Goal: Information Seeking & Learning: Learn about a topic

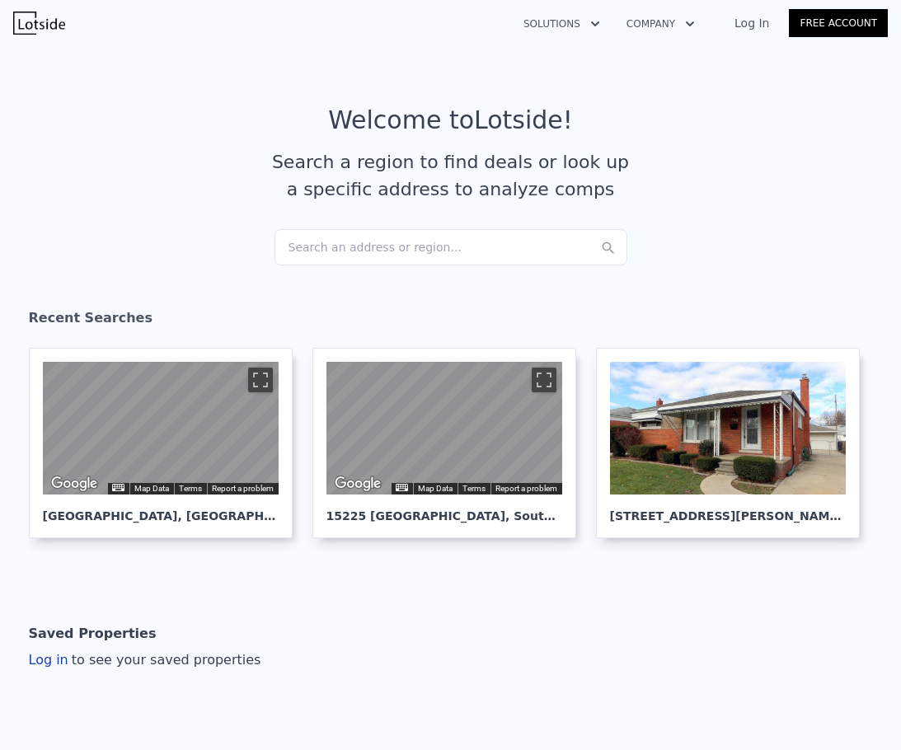
click at [397, 250] on div "Search an address or region..." at bounding box center [450, 247] width 353 height 36
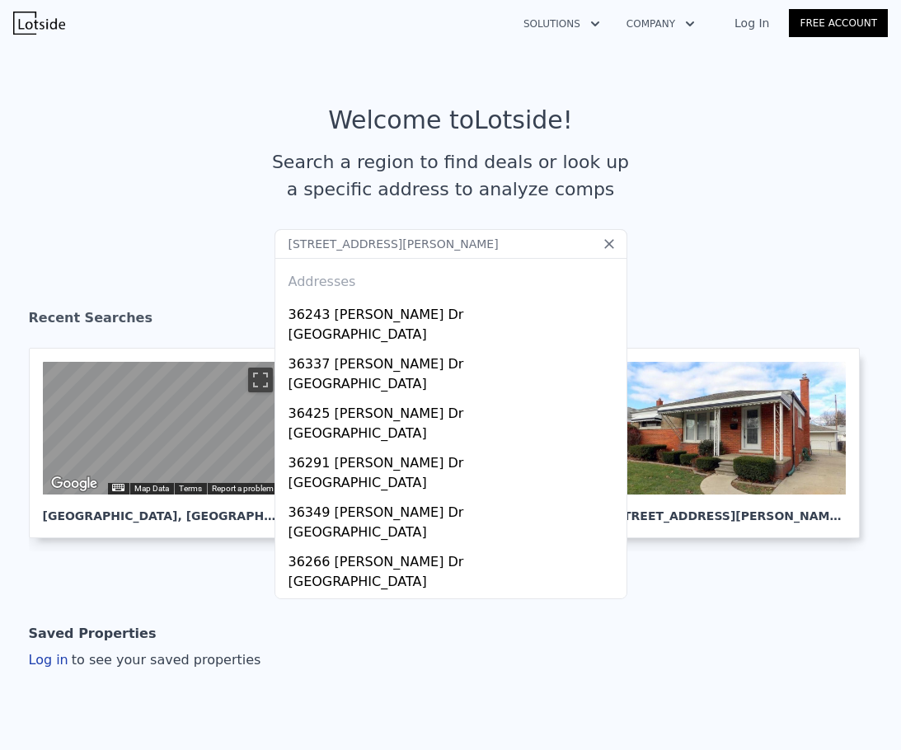
type input "[STREET_ADDRESS][PERSON_NAME]"
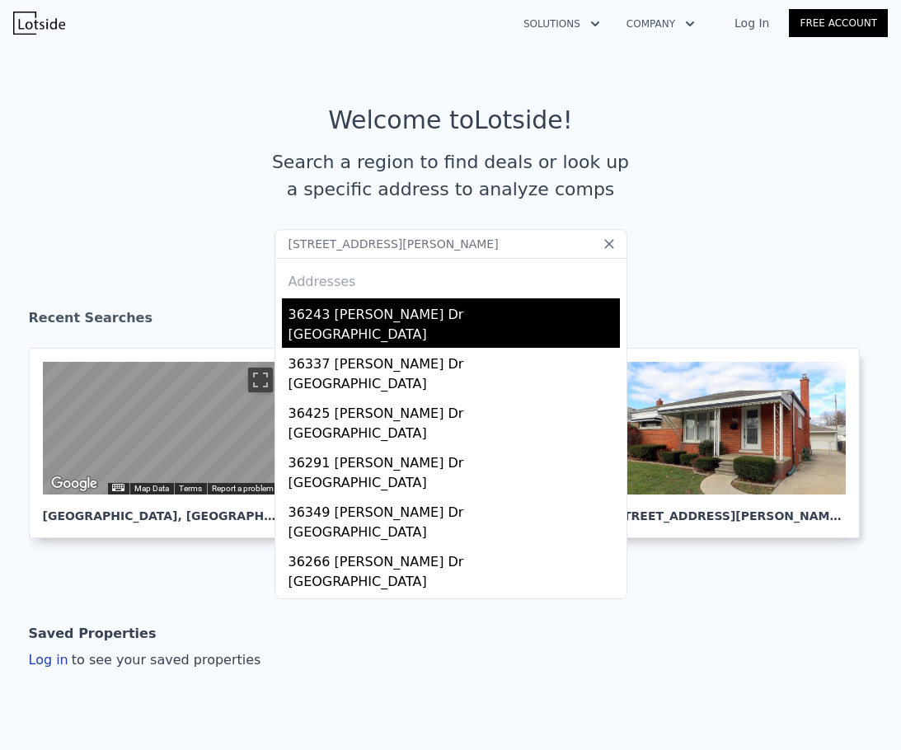
click at [455, 321] on div "36243 [PERSON_NAME] Dr" at bounding box center [453, 311] width 331 height 26
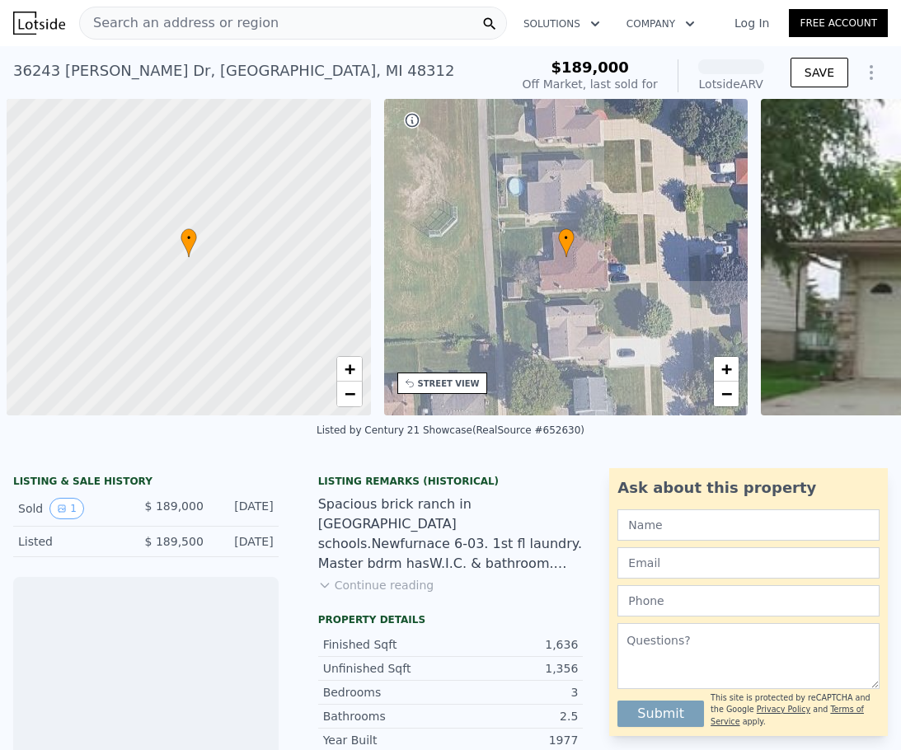
scroll to position [0, 7]
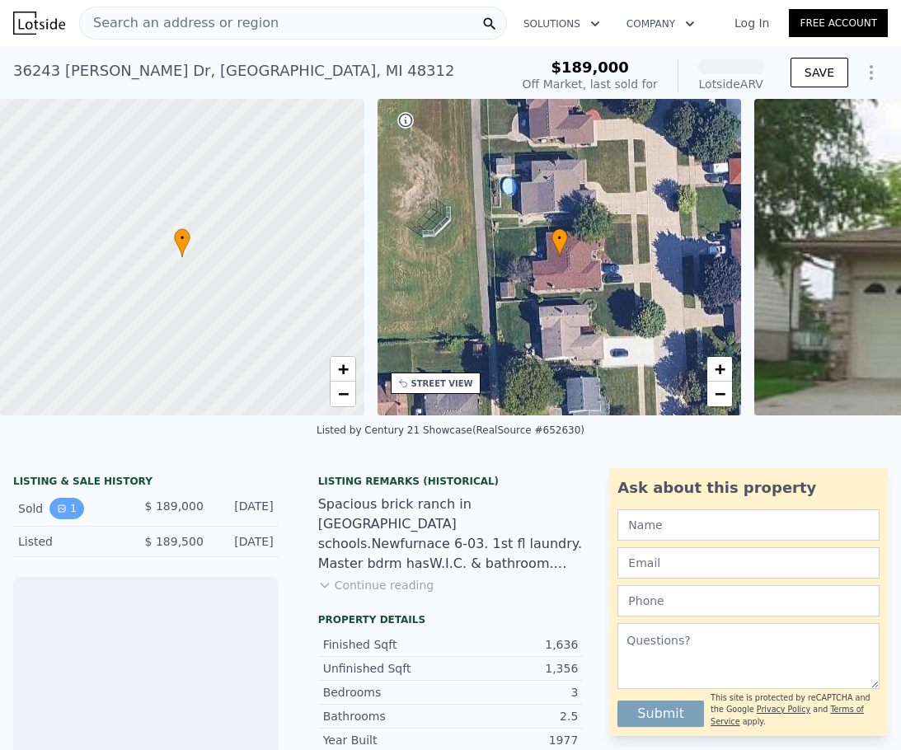
click at [50, 519] on button "1" at bounding box center [66, 508] width 35 height 21
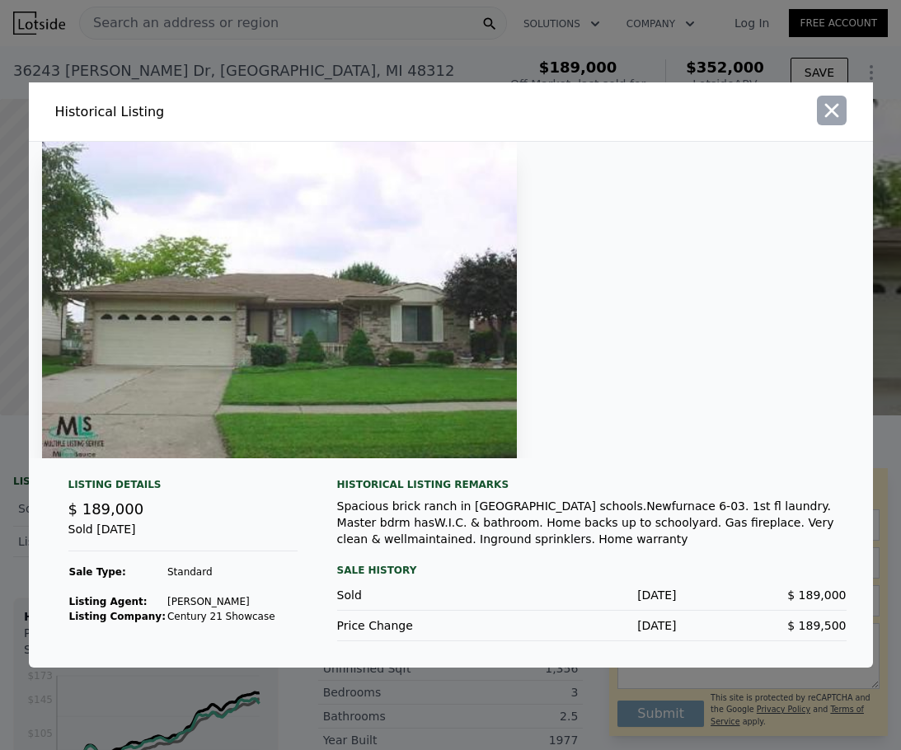
click at [841, 115] on icon "button" at bounding box center [831, 110] width 23 height 23
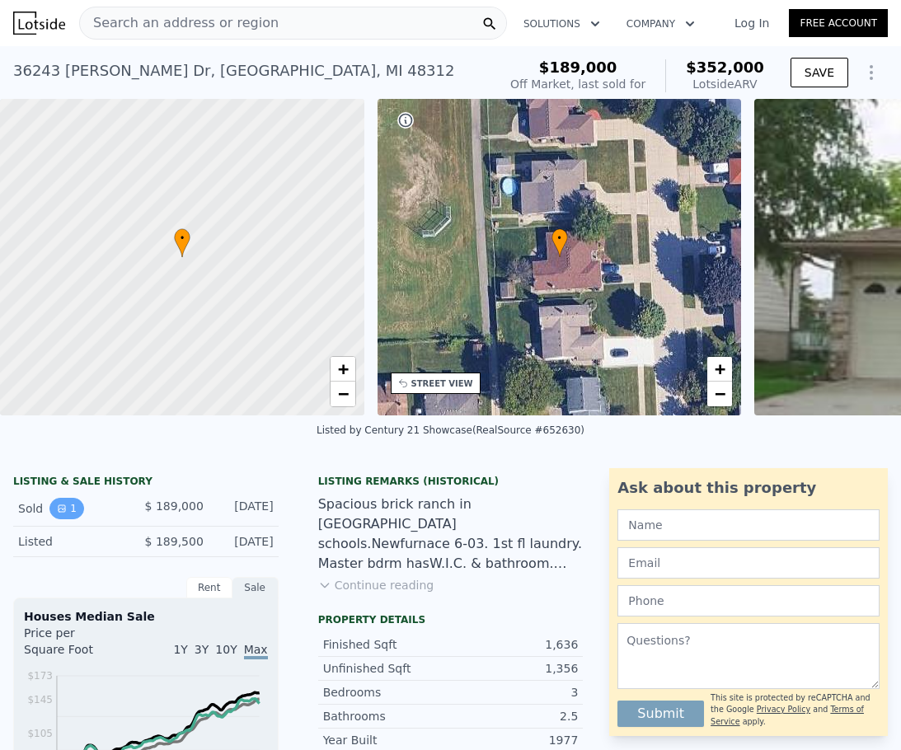
click at [60, 513] on icon "View historical data" at bounding box center [62, 509] width 10 height 10
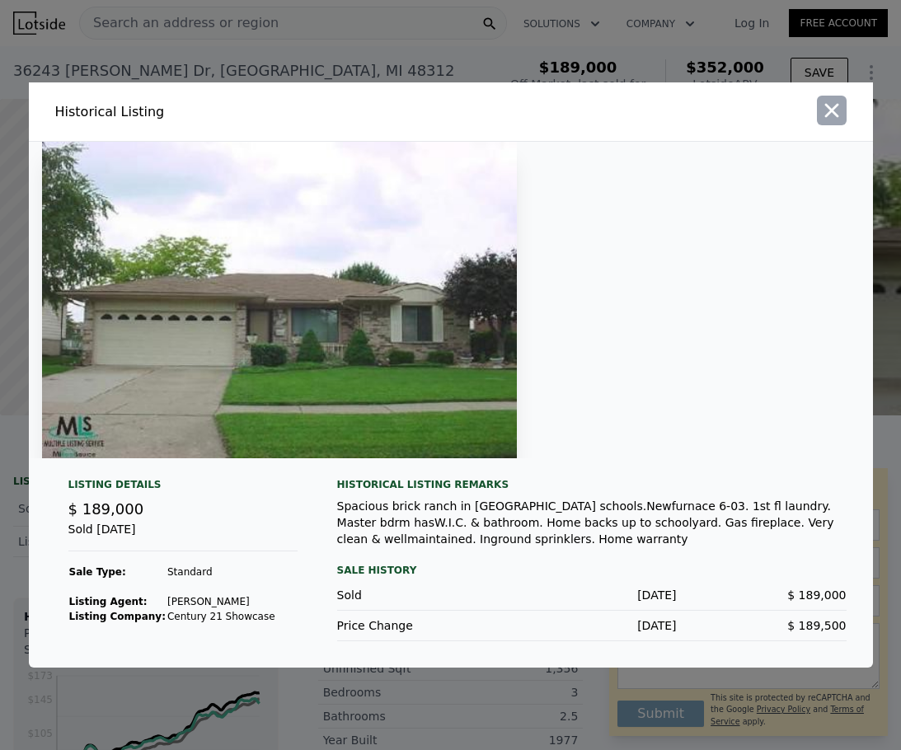
click at [845, 114] on button "button" at bounding box center [832, 111] width 30 height 30
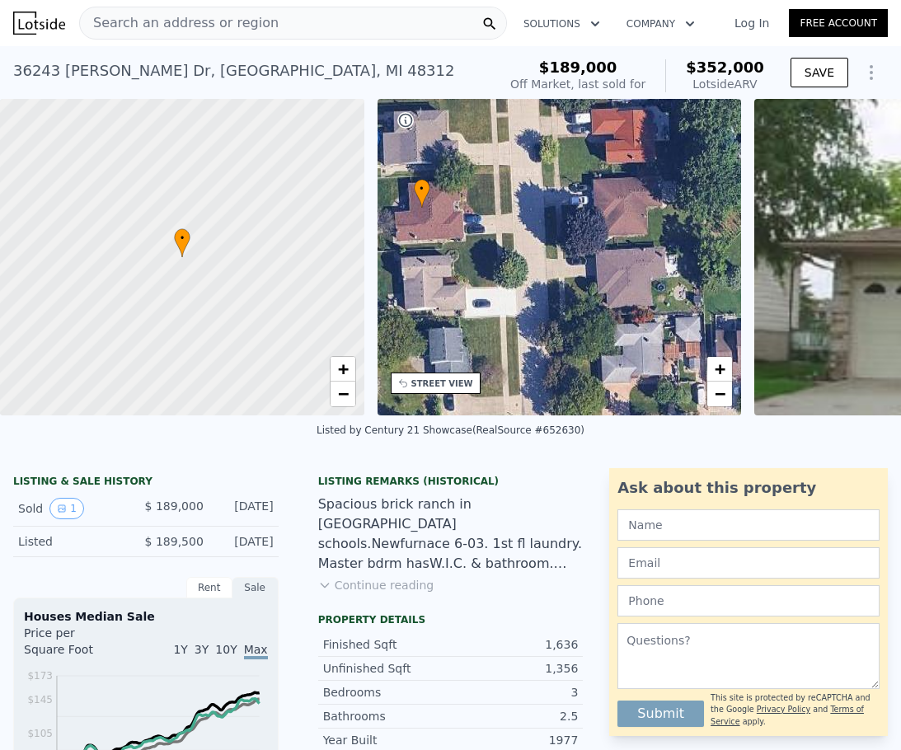
drag, startPoint x: 645, startPoint y: 343, endPoint x: 508, endPoint y: 293, distance: 146.3
click at [508, 293] on div "• + −" at bounding box center [559, 257] width 364 height 316
click at [363, 28] on div "Search an address or region" at bounding box center [293, 23] width 428 height 33
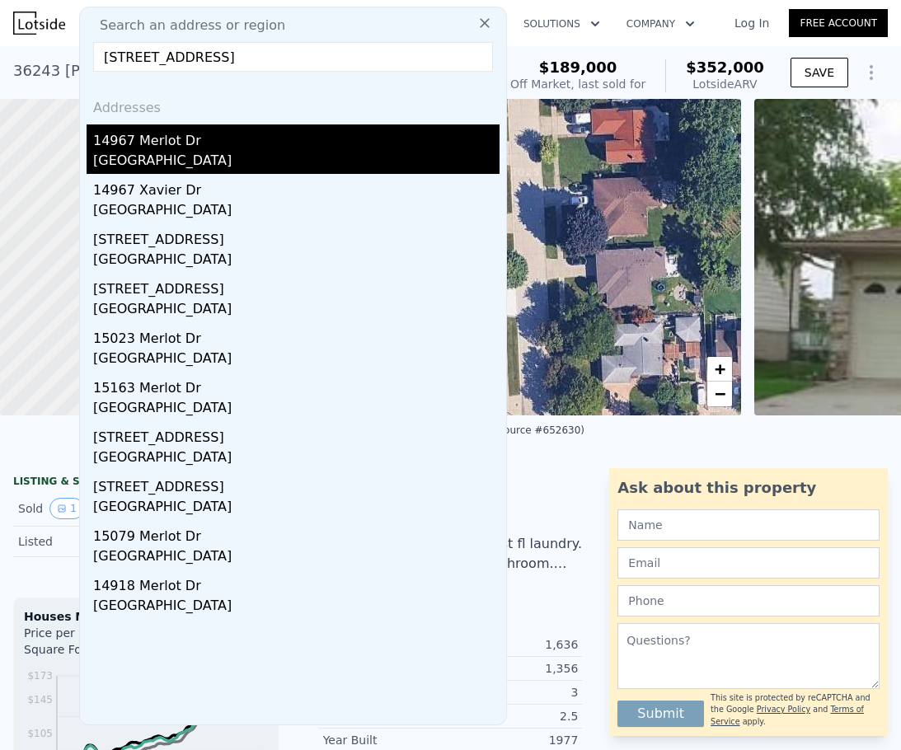
type input "[STREET_ADDRESS]"
click at [270, 133] on div "14967 Merlot Dr" at bounding box center [296, 137] width 406 height 26
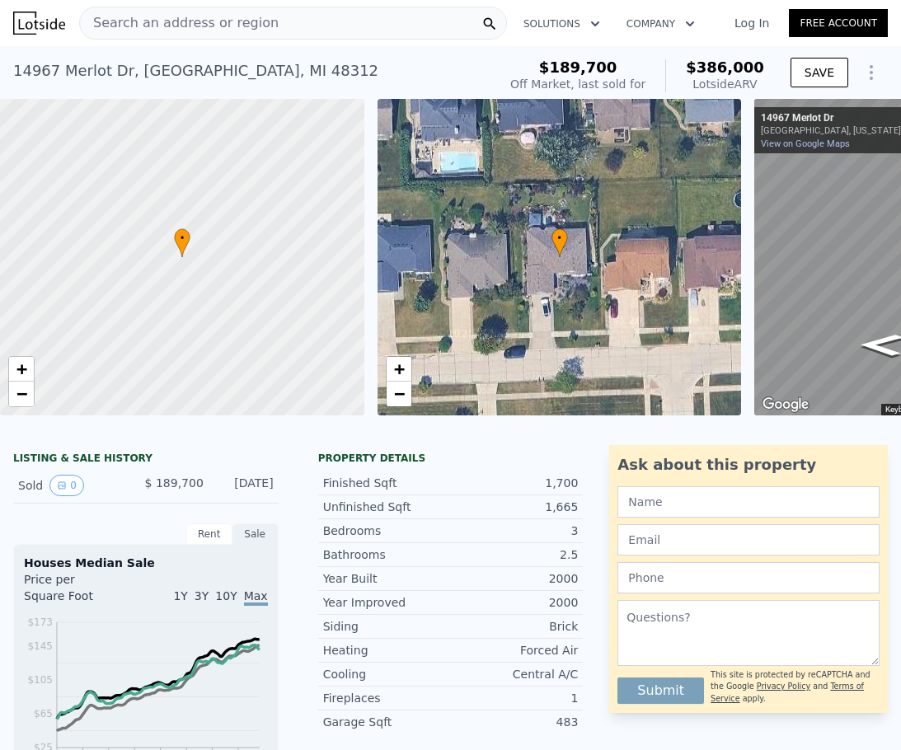
click at [209, 26] on span "Search an address or region" at bounding box center [179, 23] width 199 height 20
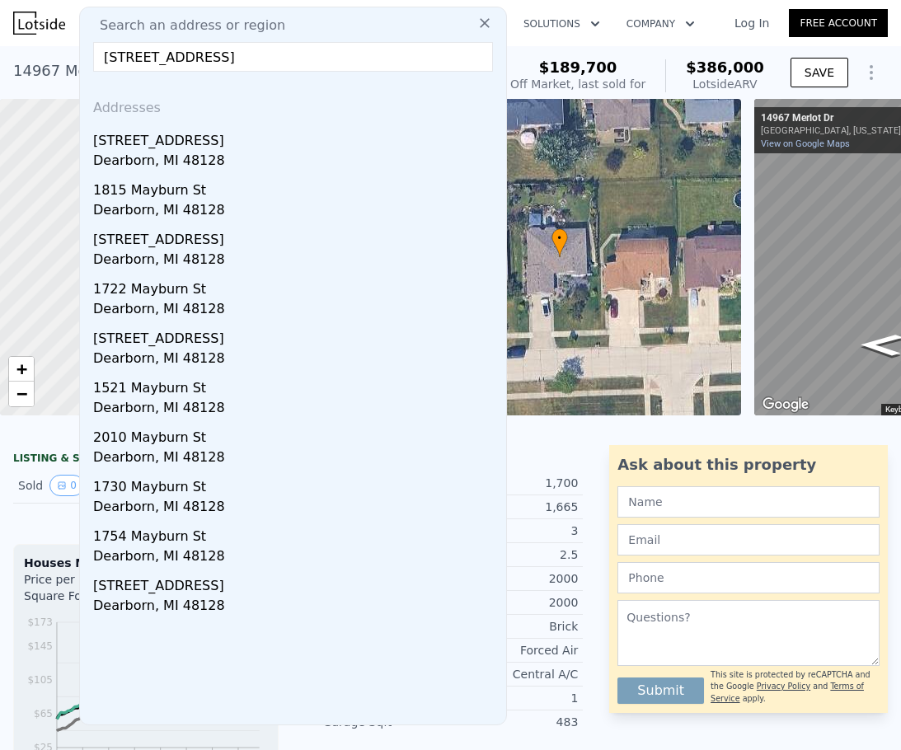
type input "[STREET_ADDRESS]"
click at [231, 134] on div "[STREET_ADDRESS]" at bounding box center [296, 137] width 406 height 26
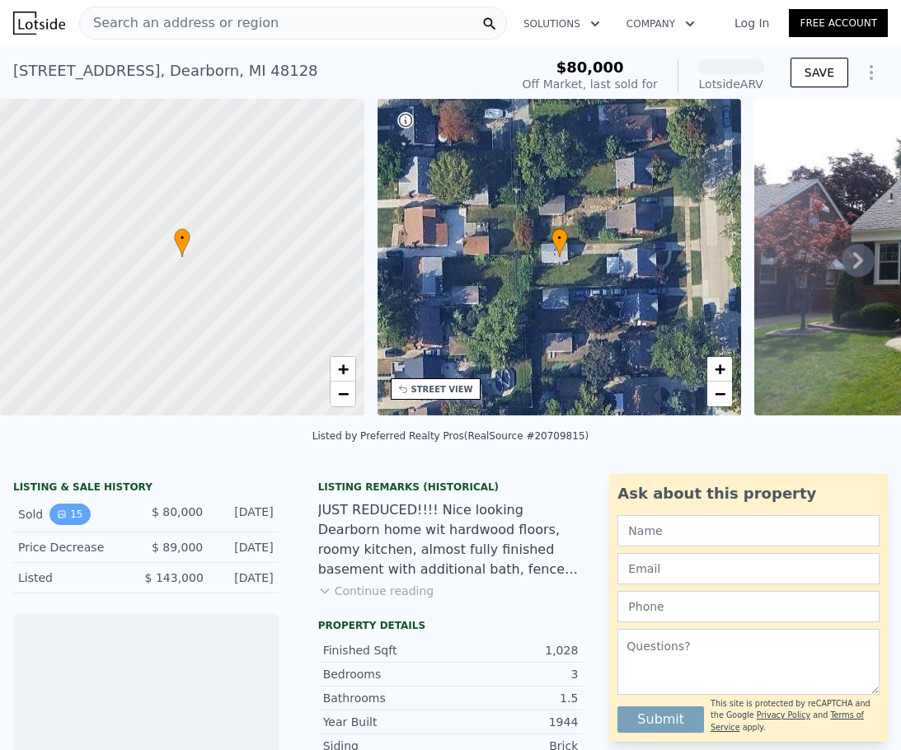
click at [77, 525] on button "15" at bounding box center [69, 514] width 40 height 21
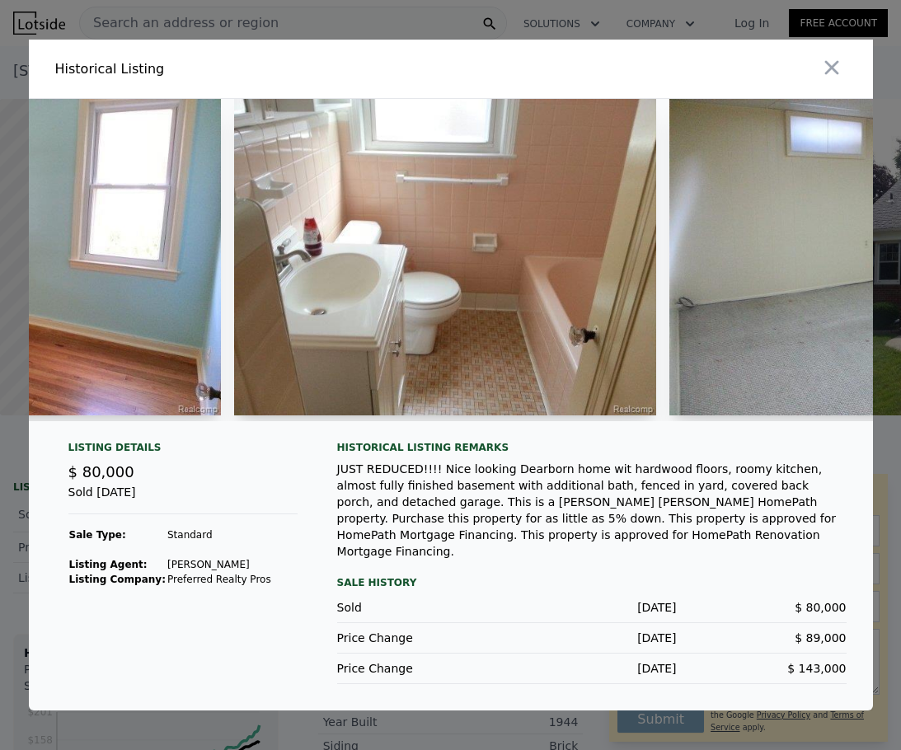
scroll to position [0, 3850]
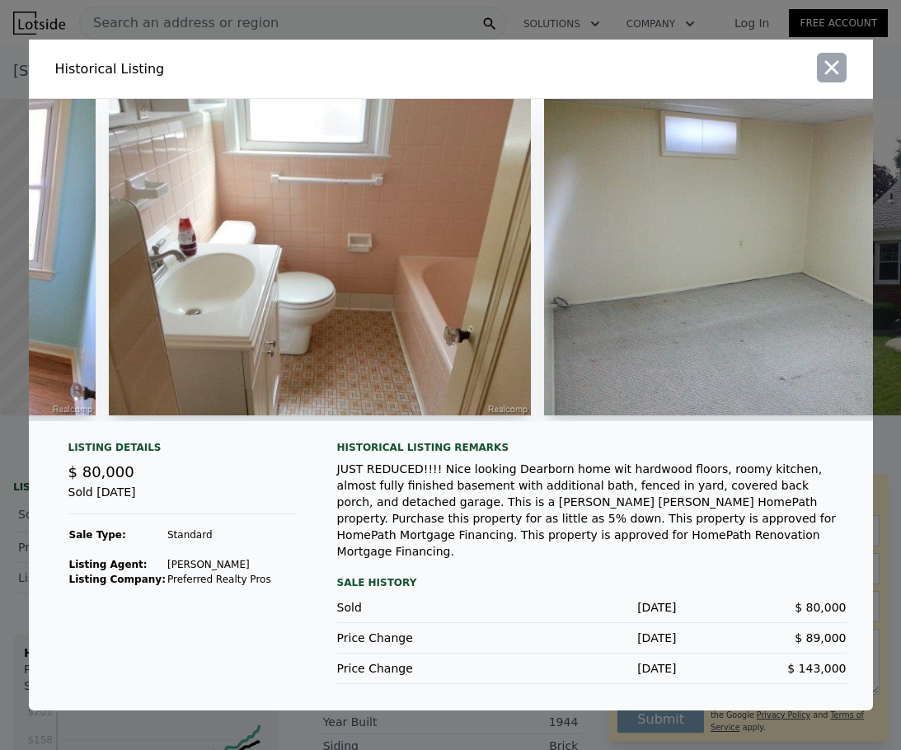
click at [839, 73] on icon "button" at bounding box center [831, 67] width 23 height 23
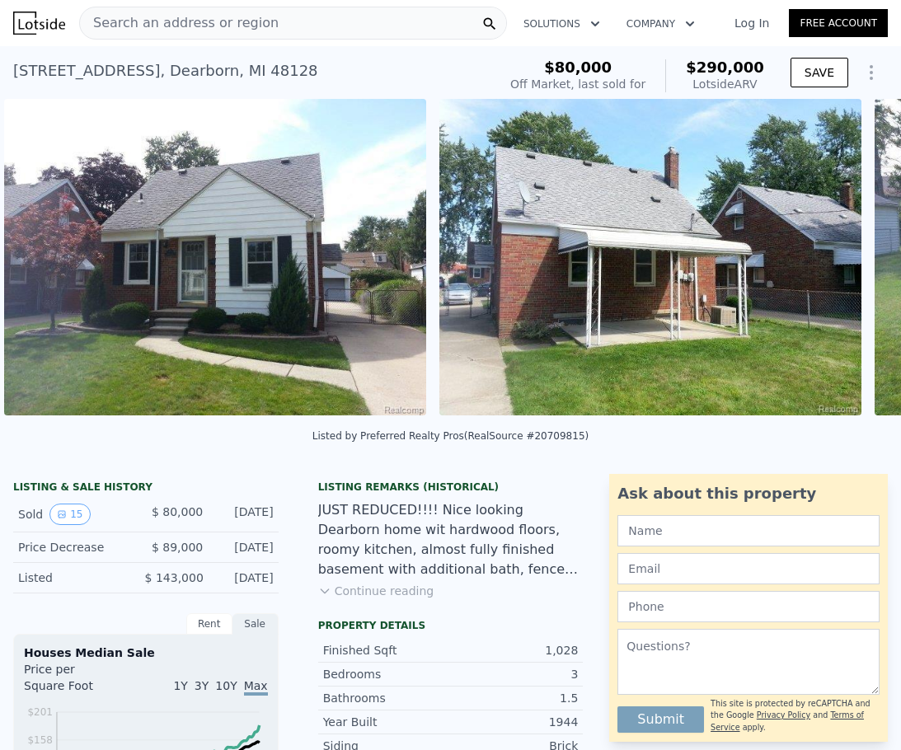
scroll to position [0, 754]
